Goal: Information Seeking & Learning: Learn about a topic

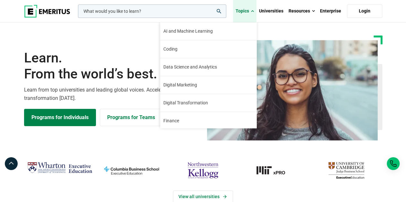
click at [254, 11] on span at bounding box center [252, 11] width 3 height 6
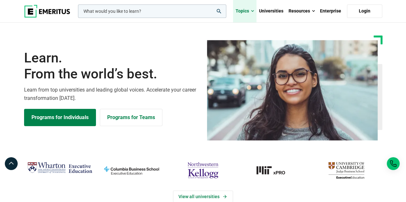
click at [254, 11] on span at bounding box center [252, 11] width 3 height 6
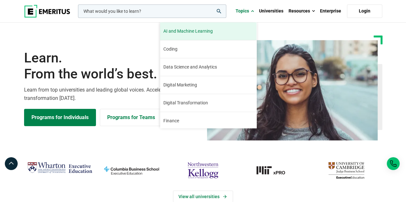
click at [209, 35] on span "AI and Machine Learning" at bounding box center [187, 31] width 49 height 7
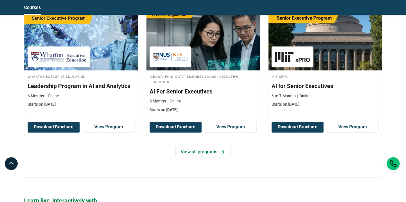
scroll to position [417, 0]
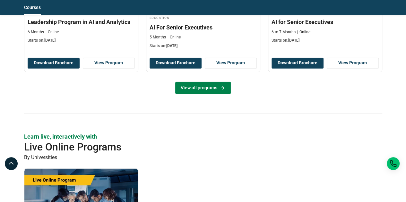
click at [225, 89] on link "View all programs" at bounding box center [202, 88] width 55 height 12
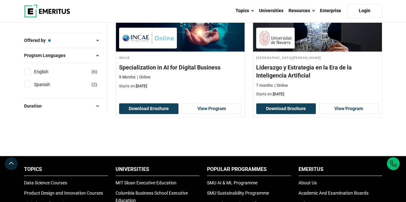
scroll to position [513, 0]
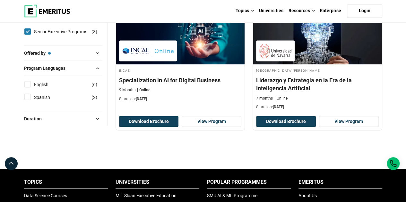
click at [29, 82] on input "English ( 6 )" at bounding box center [27, 84] width 6 height 6
checkbox input "true"
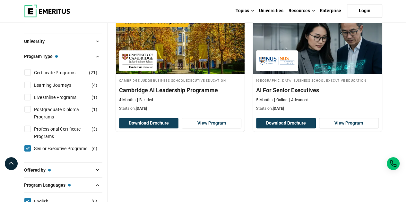
scroll to position [385, 0]
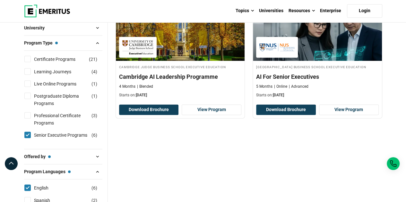
click at [26, 134] on input "Senior Executive Programs ( 6 )" at bounding box center [27, 135] width 6 height 6
checkbox input "false"
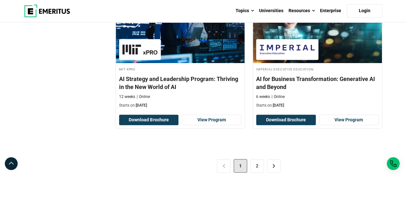
scroll to position [1410, 0]
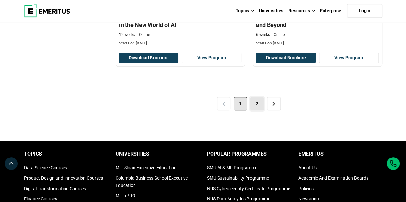
click at [255, 102] on link "2" at bounding box center [256, 103] width 13 height 13
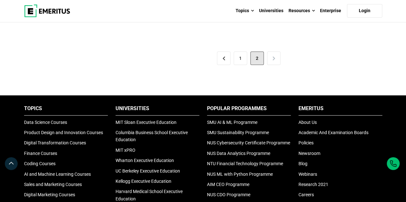
scroll to position [1026, 0]
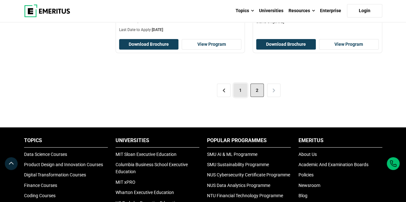
click at [239, 87] on link "1" at bounding box center [239, 90] width 13 height 13
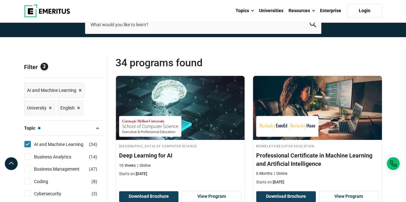
scroll to position [32, 0]
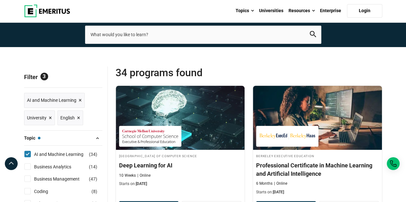
click at [51, 116] on link "University ×" at bounding box center [39, 118] width 31 height 15
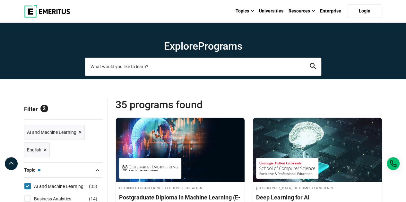
click at [152, 68] on input "search-page" at bounding box center [203, 67] width 236 height 18
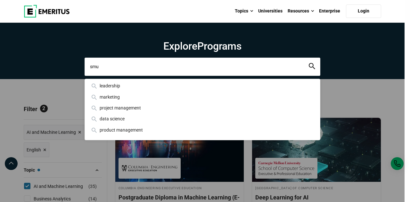
type input "smu"
click at [309, 63] on button "search" at bounding box center [312, 66] width 6 height 7
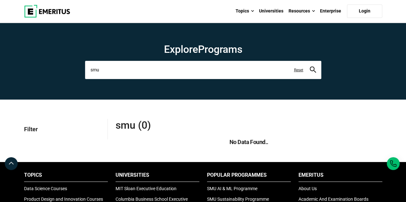
drag, startPoint x: 115, startPoint y: 72, endPoint x: 82, endPoint y: 70, distance: 33.1
click at [83, 70] on div "Explore Programs smu leadership marketing project management data science produ…" at bounding box center [203, 61] width 244 height 36
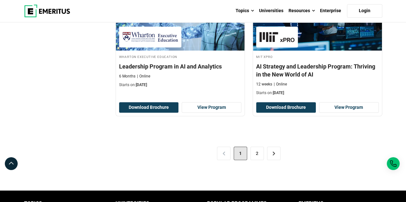
scroll to position [1378, 0]
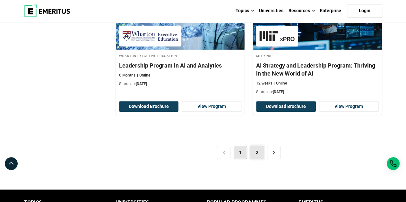
click at [255, 146] on link "2" at bounding box center [256, 152] width 13 height 13
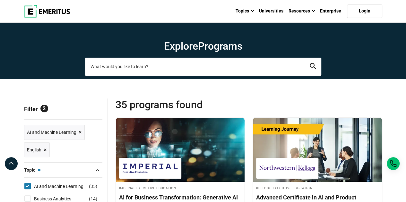
click at [158, 65] on input "search-page" at bounding box center [203, 67] width 236 height 18
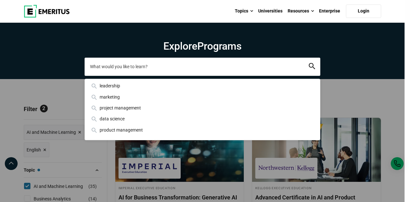
paste input "Data Science & Analytics for Strategic Decisions Programme"
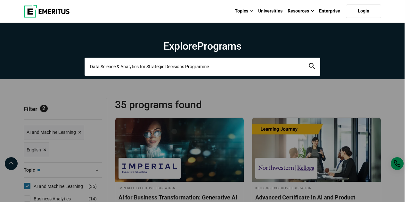
type input "Data Science & Analytics for Strategic Decisions Programme"
click at [309, 63] on button "search" at bounding box center [312, 66] width 6 height 7
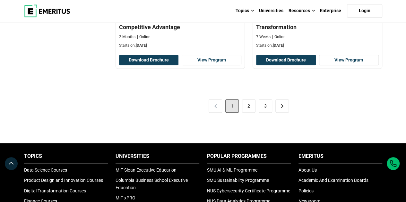
scroll to position [1443, 0]
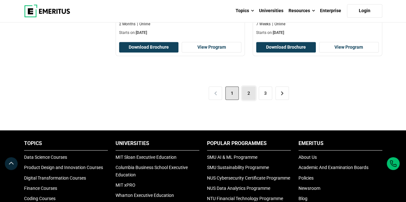
click at [249, 90] on link "2" at bounding box center [248, 93] width 13 height 13
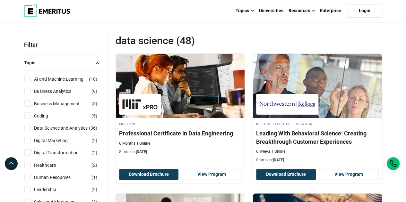
scroll to position [96, 0]
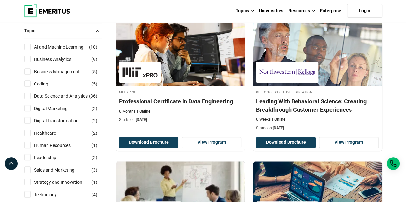
click at [29, 59] on input "Business Analytics ( 9 )" at bounding box center [27, 59] width 6 height 6
checkbox input "true"
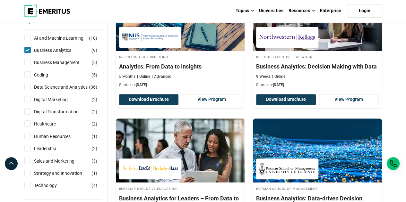
scroll to position [160, 0]
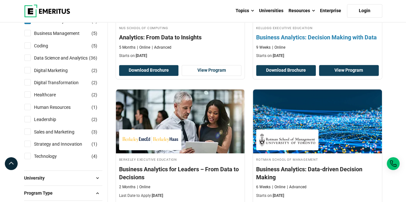
click at [362, 67] on link "View Program" at bounding box center [349, 70] width 60 height 11
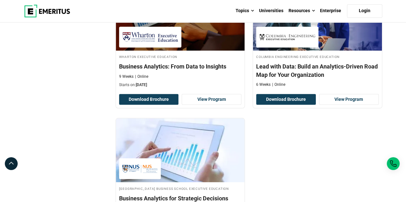
scroll to position [545, 0]
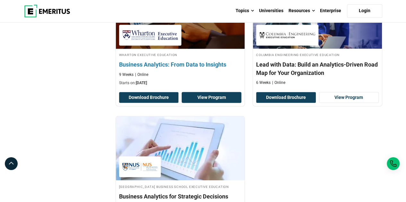
click at [204, 97] on link "View Program" at bounding box center [211, 97] width 60 height 11
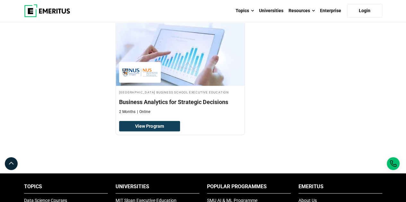
scroll to position [641, 0]
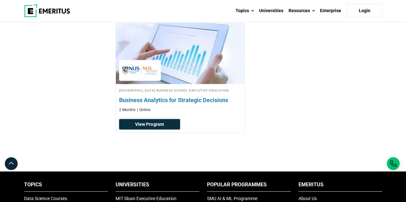
click at [152, 126] on link "View Program" at bounding box center [149, 124] width 61 height 11
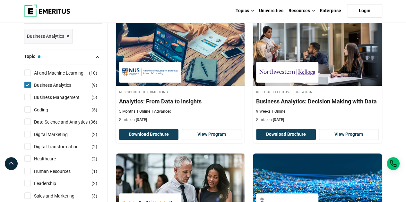
scroll to position [64, 0]
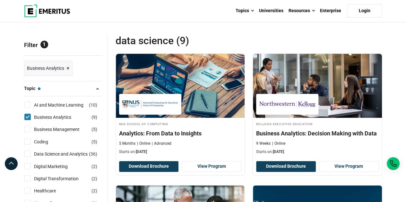
click at [27, 104] on input "AI and Machine Learning ( 10 )" at bounding box center [27, 105] width 6 height 6
checkbox input "true"
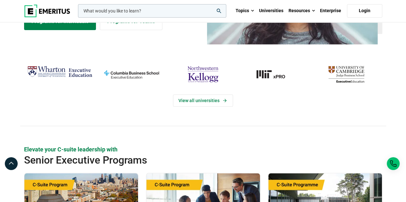
scroll to position [32, 0]
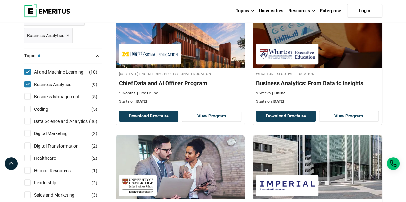
scroll to position [128, 0]
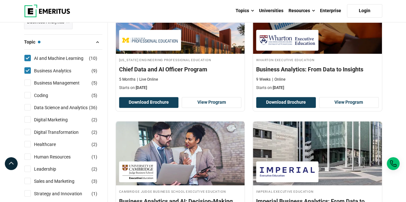
click at [29, 105] on input "Data Science and Analytics ( 36 )" at bounding box center [27, 107] width 6 height 6
checkbox input "true"
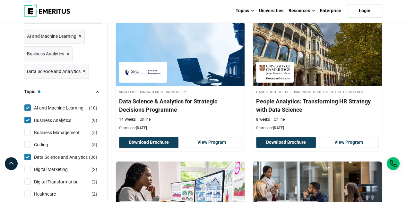
scroll to position [128, 0]
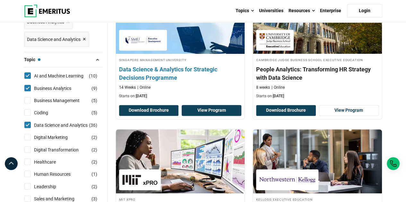
click at [217, 108] on link "View Program" at bounding box center [211, 110] width 60 height 11
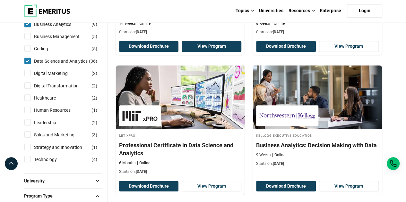
scroll to position [224, 0]
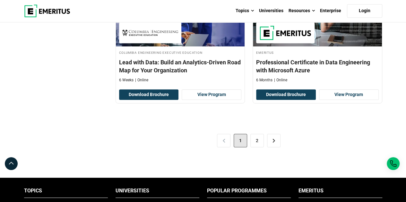
scroll to position [1346, 0]
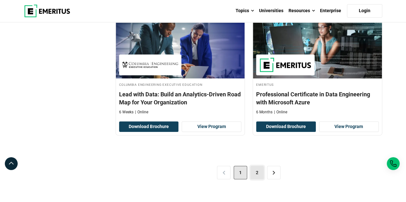
click at [256, 169] on link "2" at bounding box center [256, 172] width 13 height 13
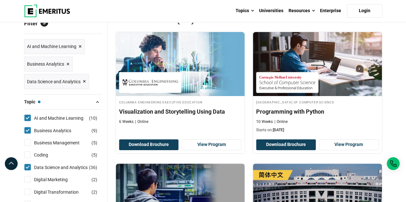
scroll to position [96, 0]
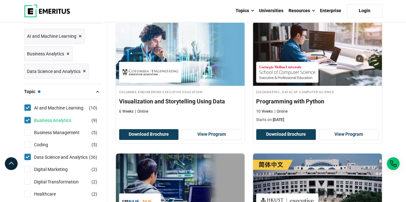
click at [60, 120] on link "Business Analytics" at bounding box center [59, 120] width 50 height 7
checkbox input "false"
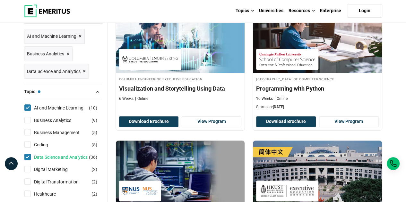
click at [52, 157] on link "Data Science and Analytics" at bounding box center [67, 157] width 66 height 7
checkbox input "false"
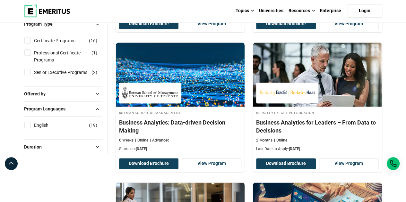
scroll to position [353, 0]
